Goal: Transaction & Acquisition: Purchase product/service

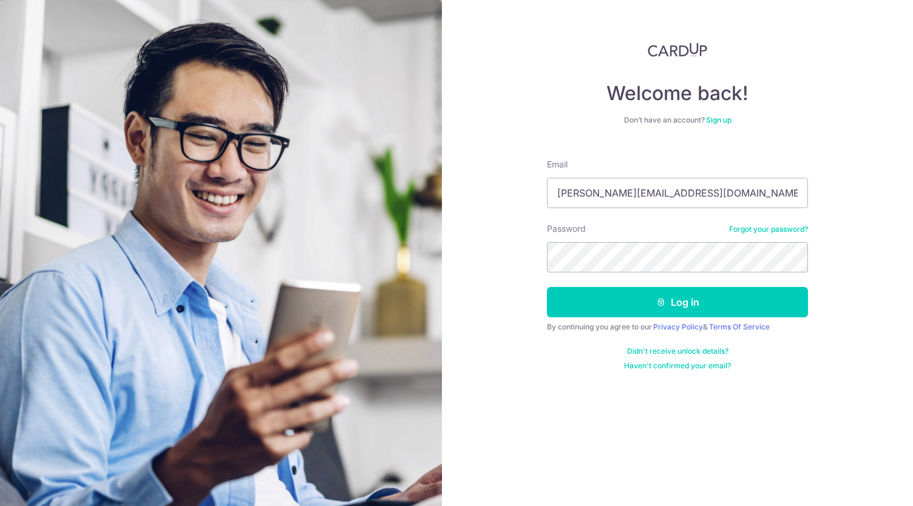
click at [675, 309] on button "Log in" at bounding box center [677, 302] width 261 height 30
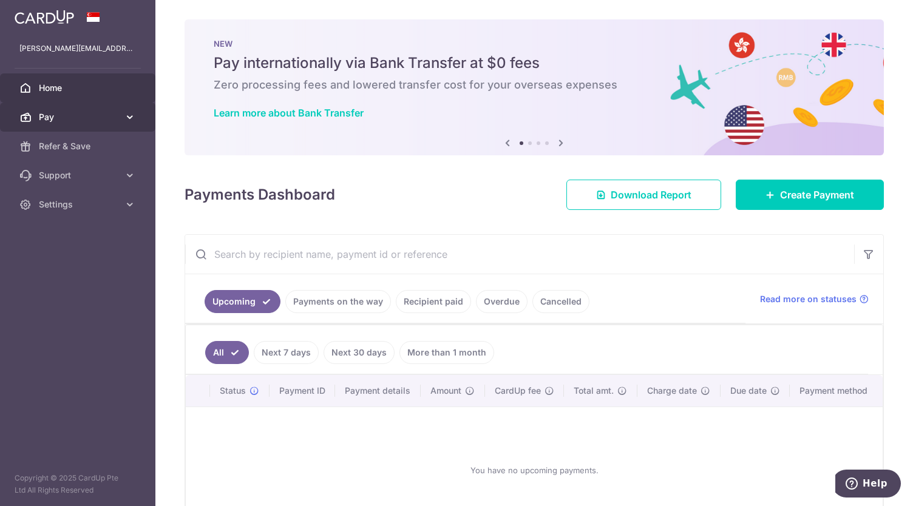
click at [92, 116] on span "Pay" at bounding box center [79, 117] width 80 height 12
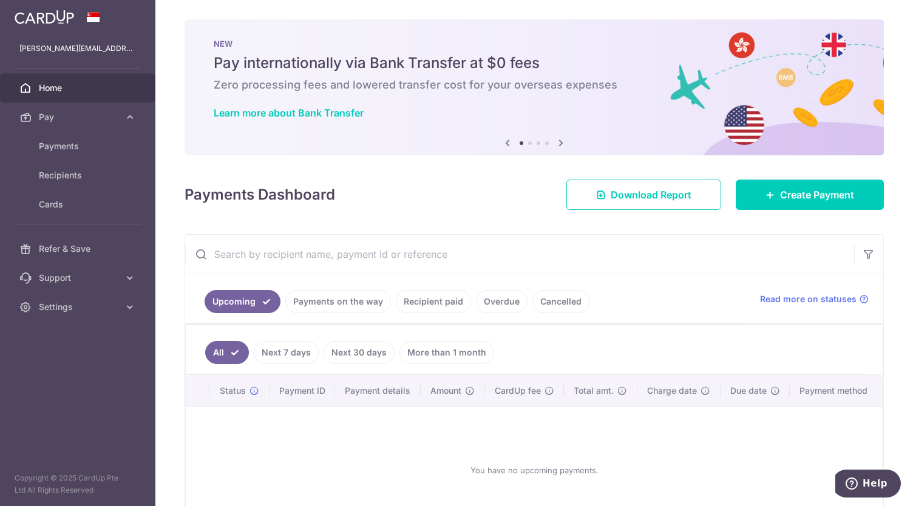
click at [450, 305] on link "Recipient paid" at bounding box center [433, 301] width 75 height 23
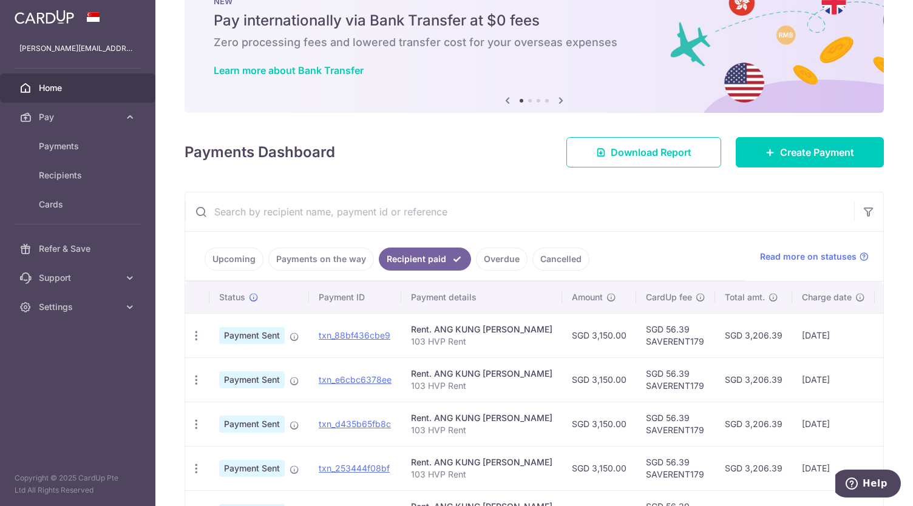
scroll to position [61, 0]
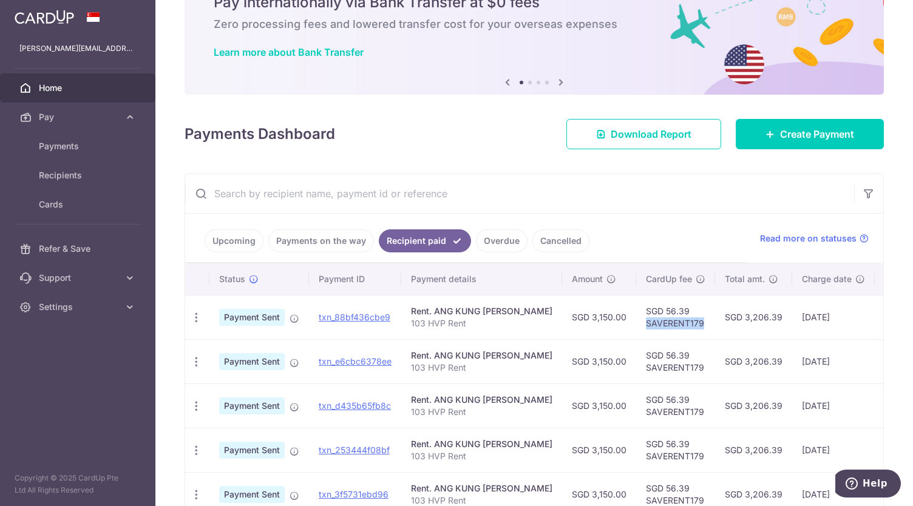
drag, startPoint x: 636, startPoint y: 323, endPoint x: 693, endPoint y: 323, distance: 57.0
click at [693, 323] on td "SGD 56.39 SAVERENT179" at bounding box center [675, 317] width 79 height 44
copy td "SAVERENT179"
click at [57, 120] on span "Pay" at bounding box center [79, 117] width 80 height 12
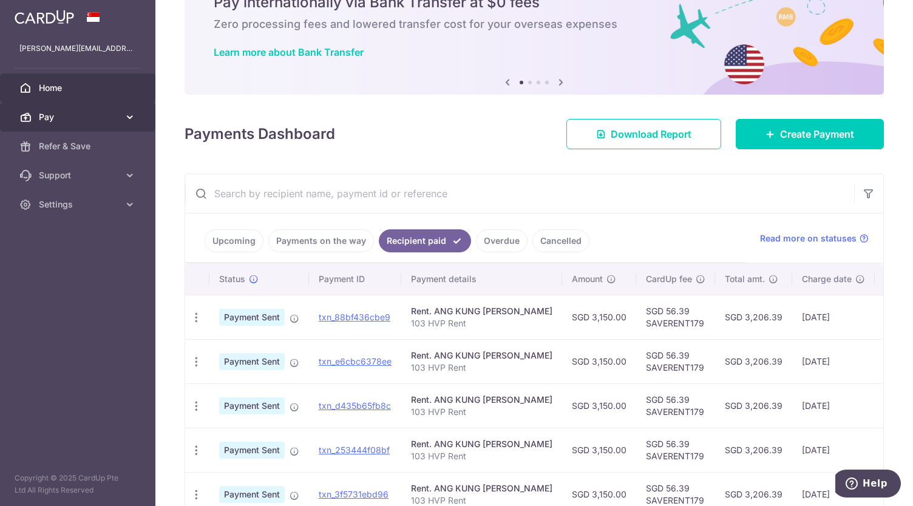
click at [57, 120] on span "Pay" at bounding box center [79, 117] width 80 height 12
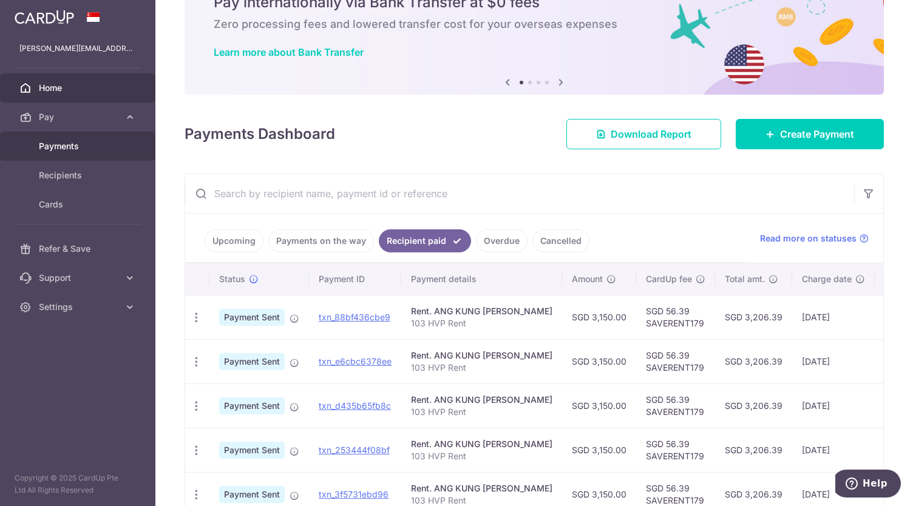
click at [62, 145] on span "Payments" at bounding box center [79, 146] width 80 height 12
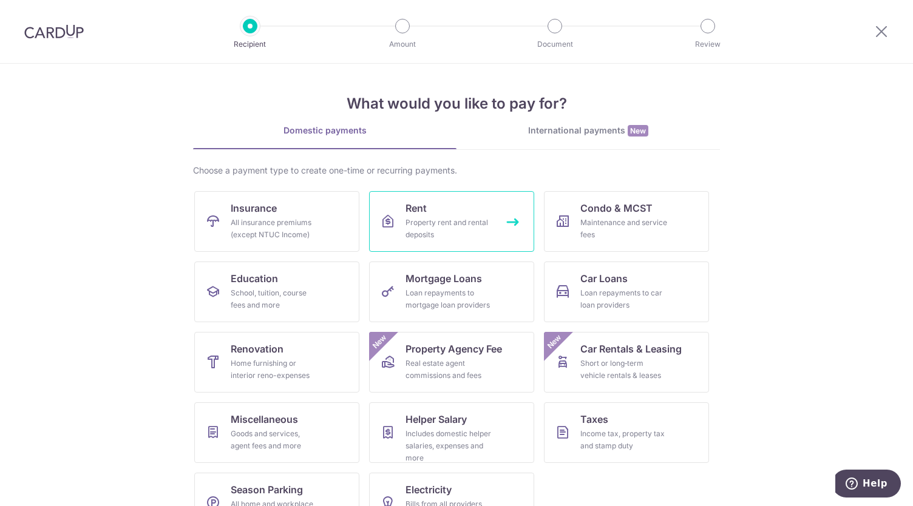
click at [429, 226] on div "Property rent and rental deposits" at bounding box center [448, 229] width 87 height 24
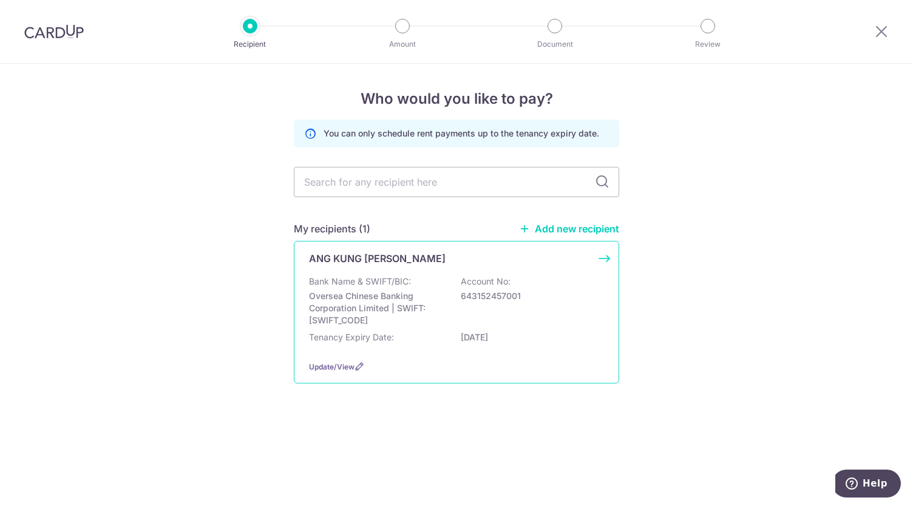
click at [474, 307] on div "Bank Name & SWIFT/BIC: Oversea Chinese Banking Corporation Limited | SWIFT: OCB…" at bounding box center [456, 300] width 295 height 51
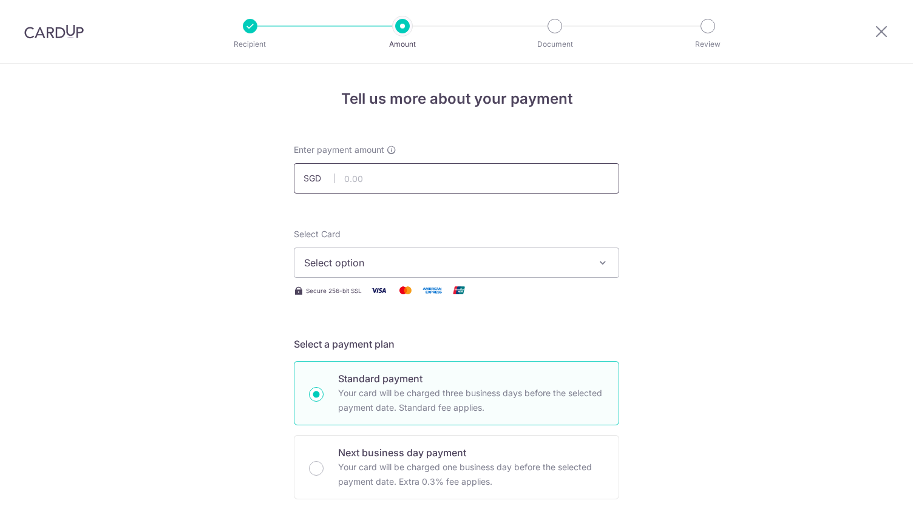
drag, startPoint x: 0, startPoint y: 0, endPoint x: 379, endPoint y: 184, distance: 420.9
click at [379, 184] on input "text" at bounding box center [456, 178] width 325 height 30
type input "3,150.00"
click at [394, 257] on span "Select option" at bounding box center [445, 262] width 283 height 15
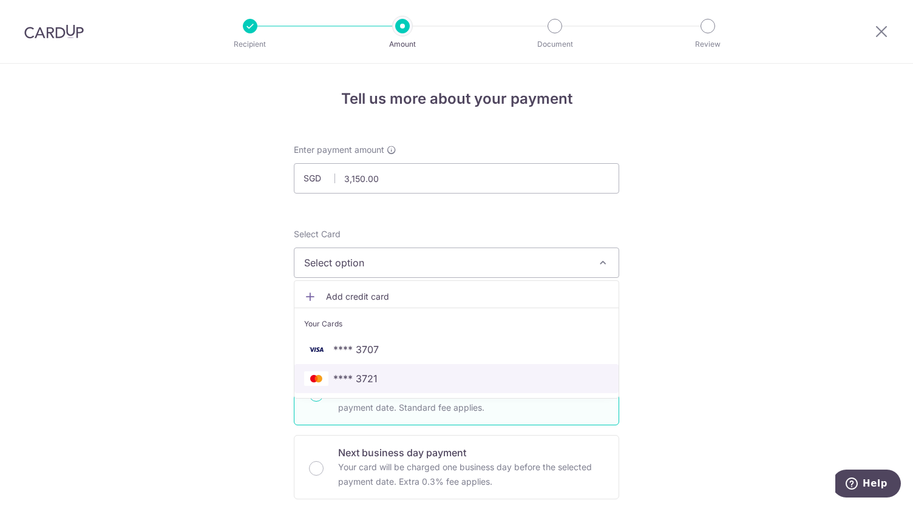
click at [394, 376] on span "**** 3721" at bounding box center [456, 378] width 305 height 15
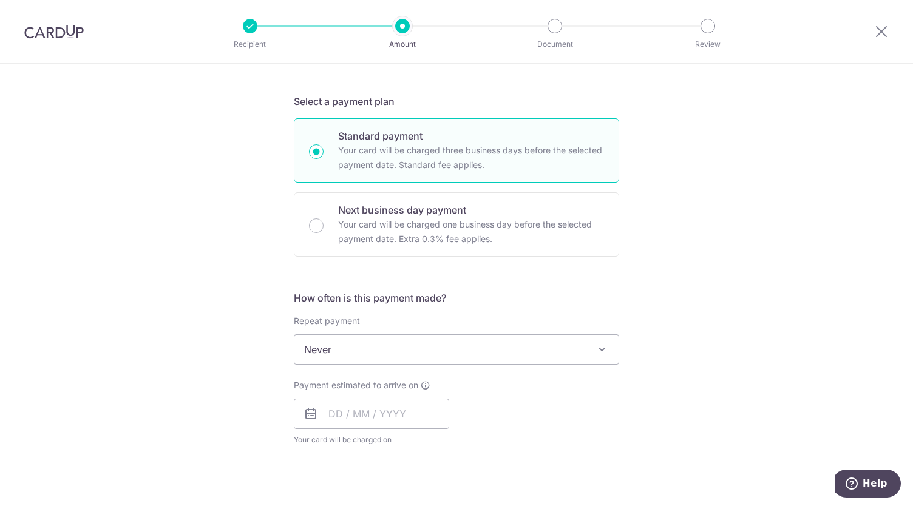
scroll to position [303, 0]
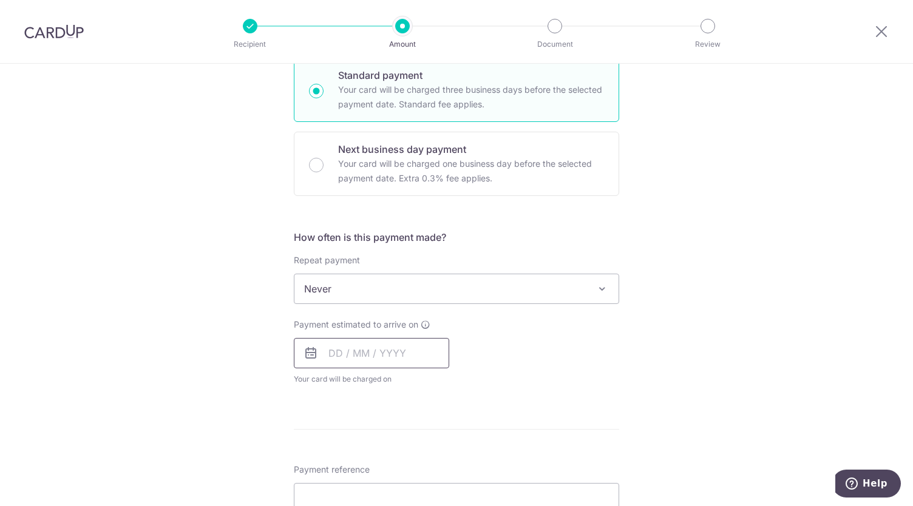
click at [321, 351] on input "text" at bounding box center [371, 353] width 155 height 30
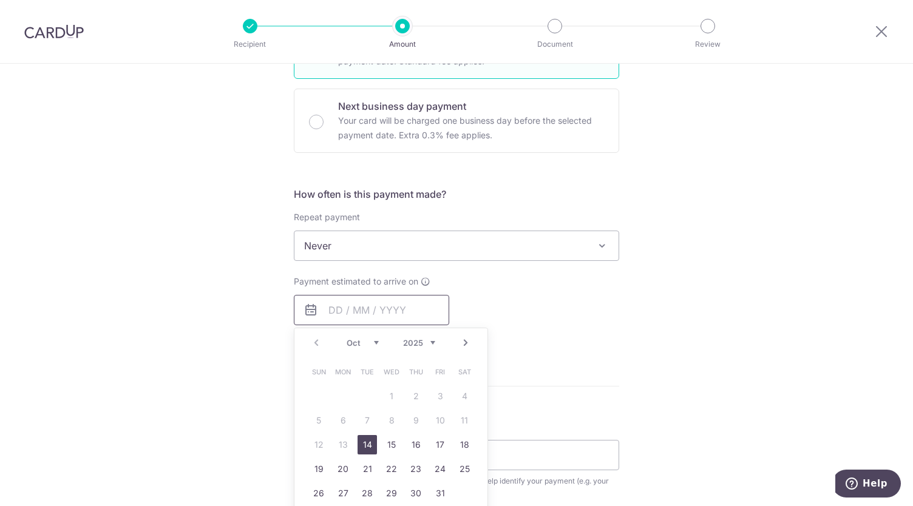
scroll to position [364, 0]
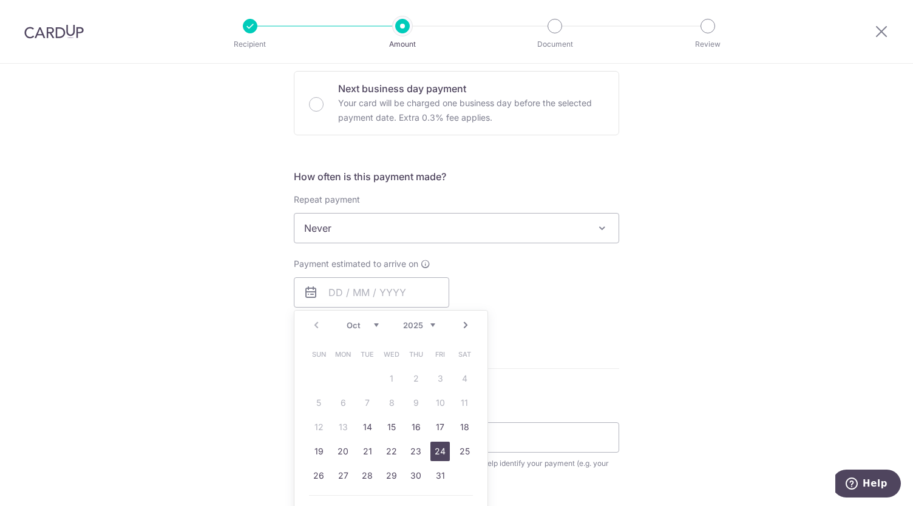
drag, startPoint x: 433, startPoint y: 448, endPoint x: 586, endPoint y: 392, distance: 162.4
click at [433, 448] on link "24" at bounding box center [439, 451] width 19 height 19
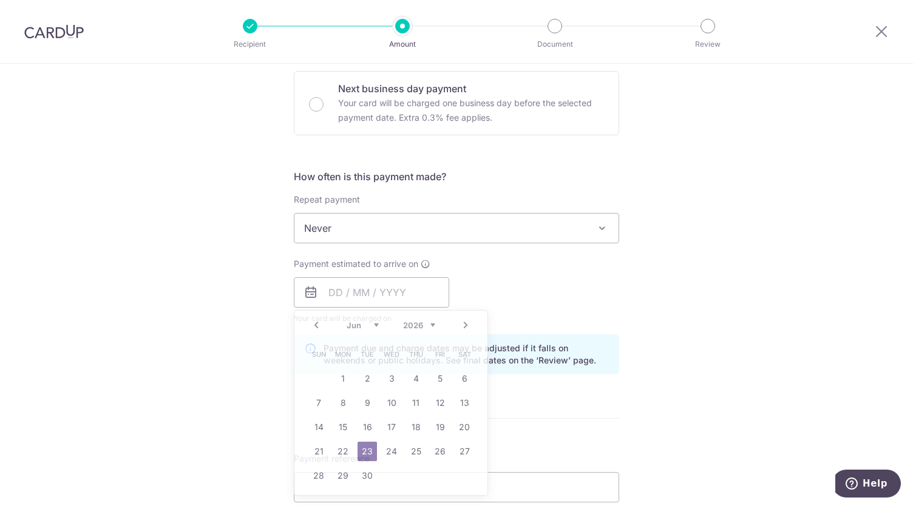
type input "24/10/2025"
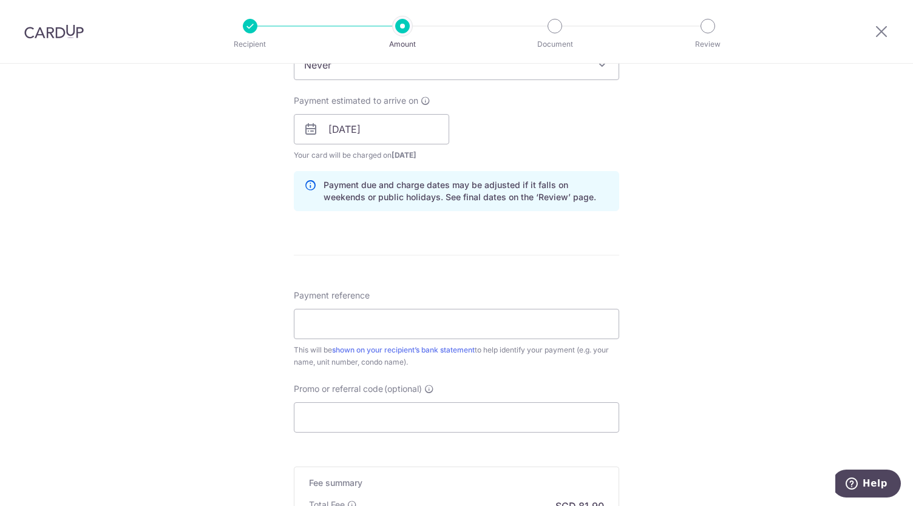
scroll to position [546, 0]
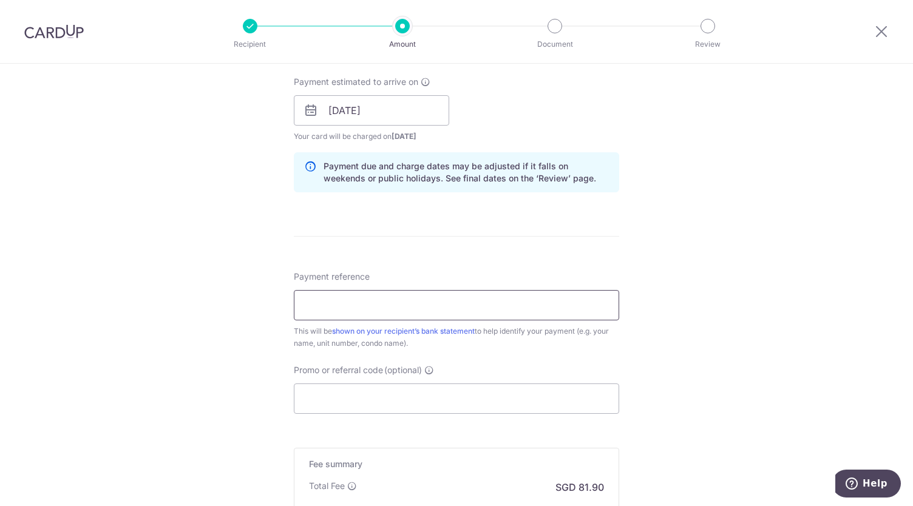
click at [381, 305] on input "Payment reference" at bounding box center [456, 305] width 325 height 30
type input "103 HVP Rent"
click at [201, 337] on div "Tell us more about your payment Enter payment amount SGD 3,150.00 3150.00 Selec…" at bounding box center [456, 91] width 913 height 1147
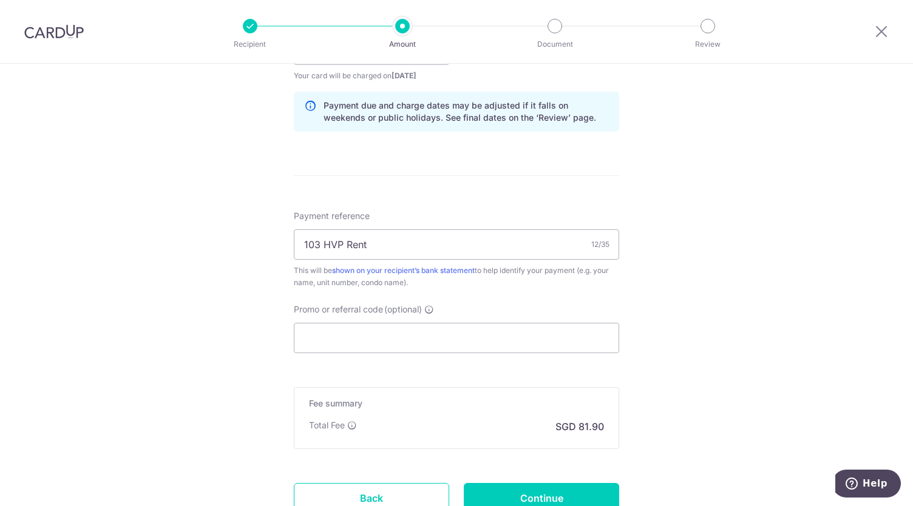
scroll to position [667, 0]
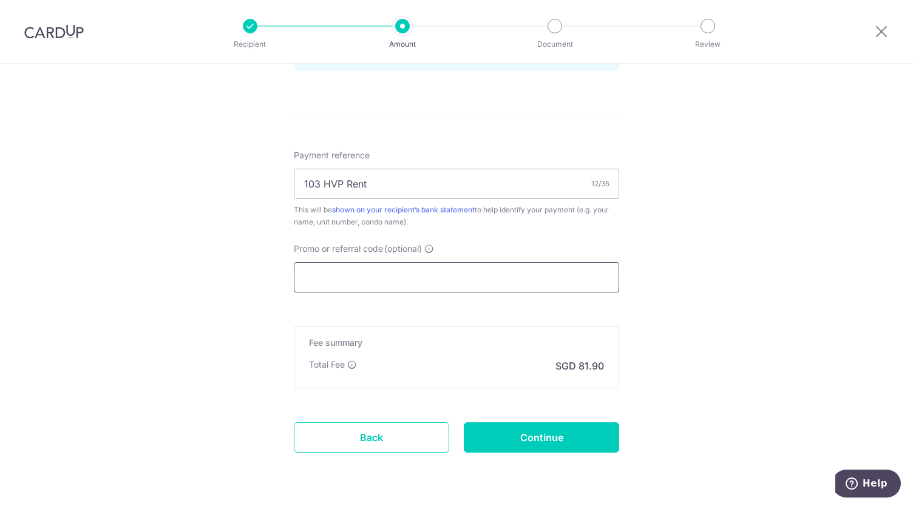
click at [363, 277] on input "Promo or referral code (optional)" at bounding box center [456, 277] width 325 height 30
paste input "SAVERENT179"
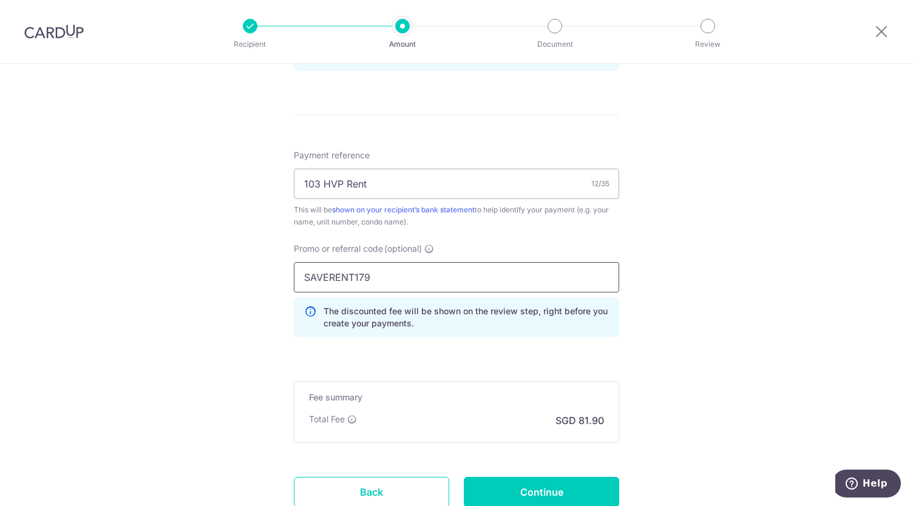
type input "SAVERENT179"
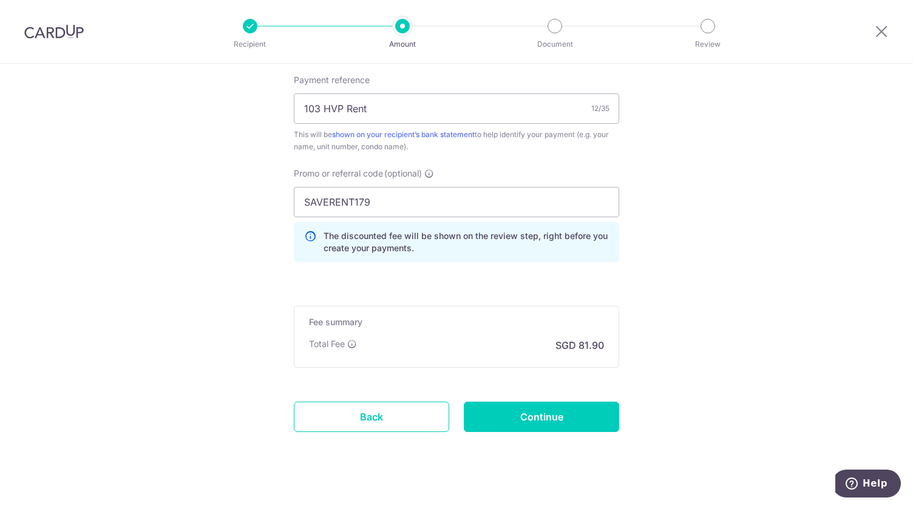
scroll to position [756, 0]
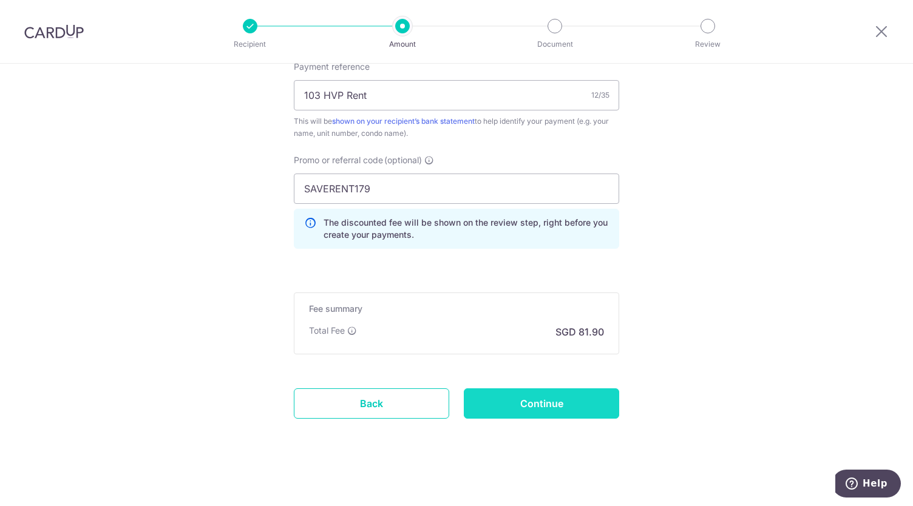
click at [540, 395] on input "Continue" at bounding box center [541, 403] width 155 height 30
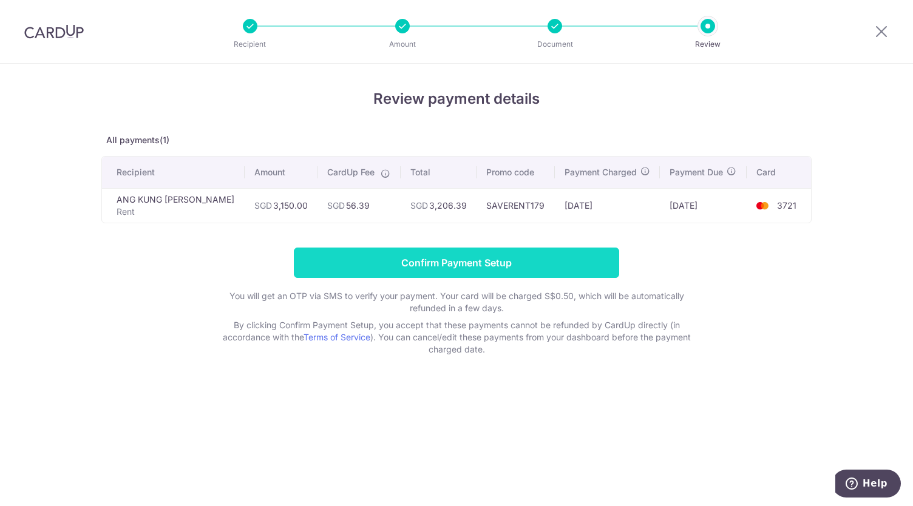
click at [458, 263] on input "Confirm Payment Setup" at bounding box center [456, 263] width 325 height 30
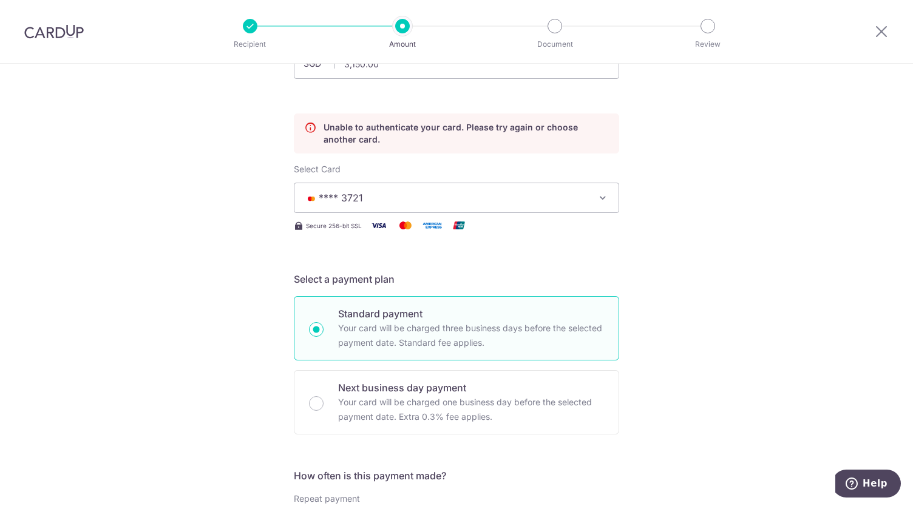
scroll to position [104, 0]
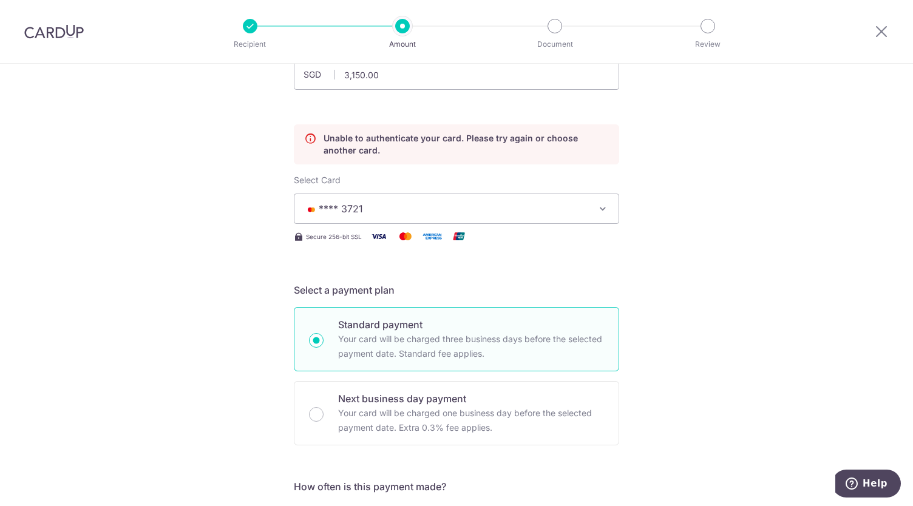
click at [599, 208] on icon "button" at bounding box center [602, 209] width 12 height 12
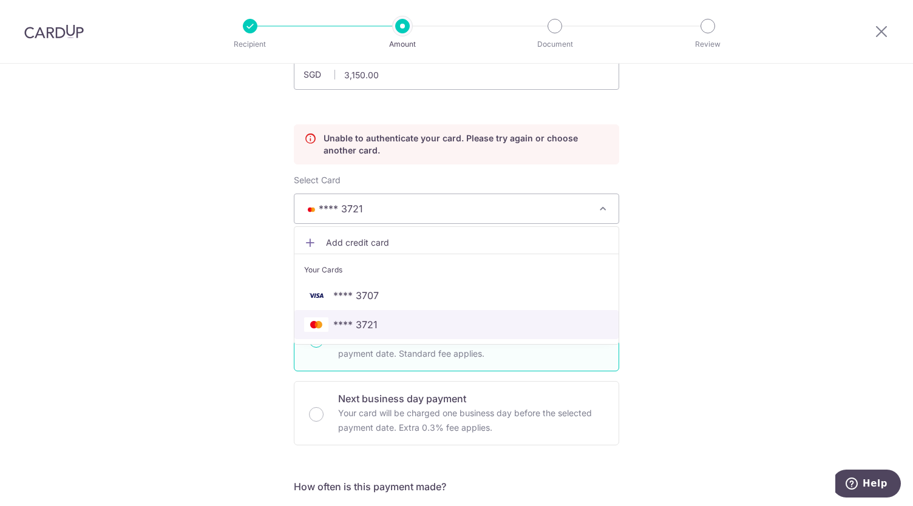
click at [444, 329] on span "**** 3721" at bounding box center [456, 324] width 305 height 15
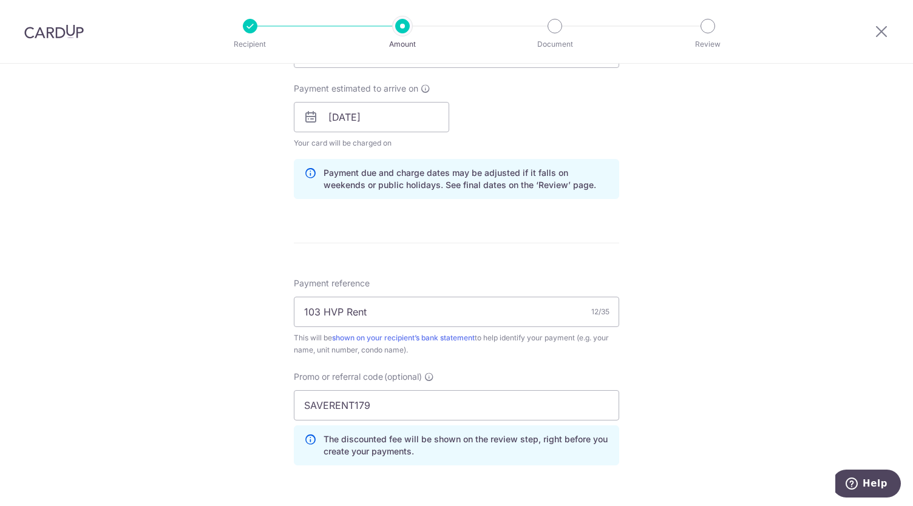
scroll to position [806, 0]
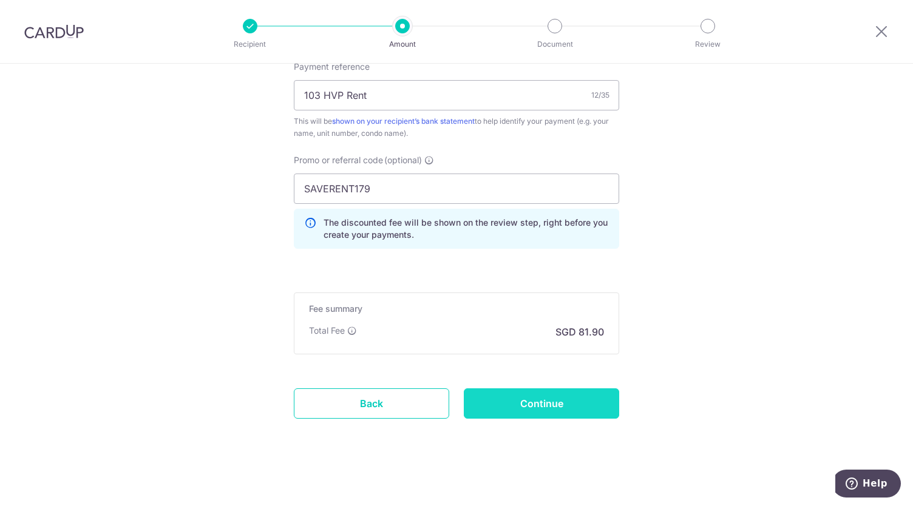
click at [562, 404] on input "Continue" at bounding box center [541, 403] width 155 height 30
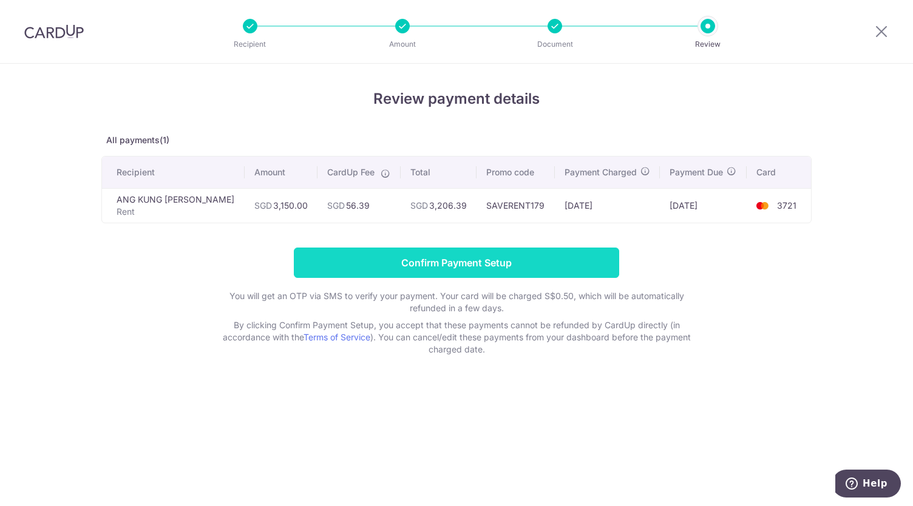
click at [490, 265] on input "Confirm Payment Setup" at bounding box center [456, 263] width 325 height 30
